Goal: Task Accomplishment & Management: Manage account settings

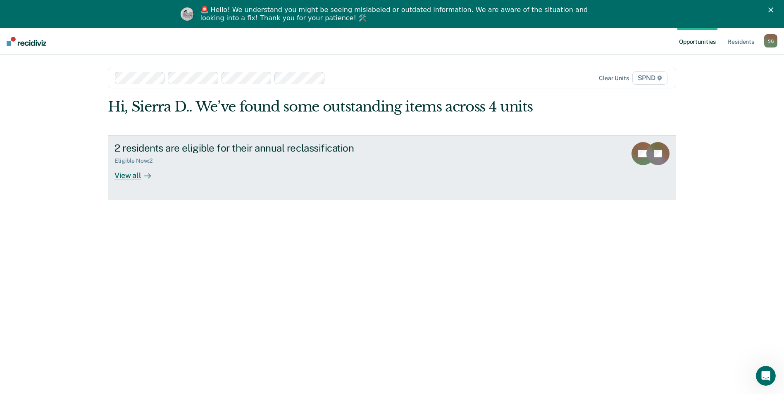
click at [296, 153] on div "2 residents are eligible for their annual reclassification" at bounding box center [260, 148] width 290 height 12
